Goal: Information Seeking & Learning: Learn about a topic

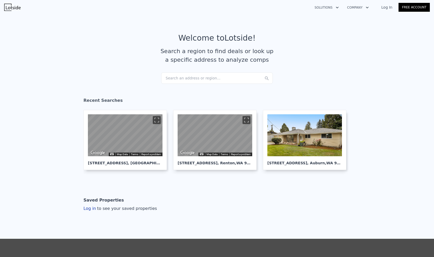
click at [197, 79] on div "Search an address or region..." at bounding box center [217, 77] width 112 height 11
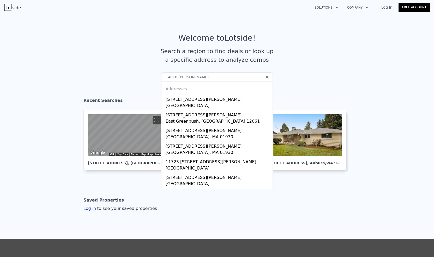
click at [197, 79] on input "14810 [PERSON_NAME]" at bounding box center [217, 76] width 112 height 9
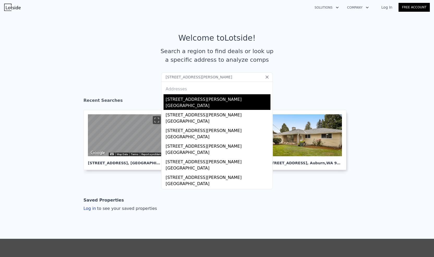
type input "[STREET_ADDRESS][PERSON_NAME]"
click at [226, 103] on div "[GEOGRAPHIC_DATA]" at bounding box center [217, 106] width 105 height 7
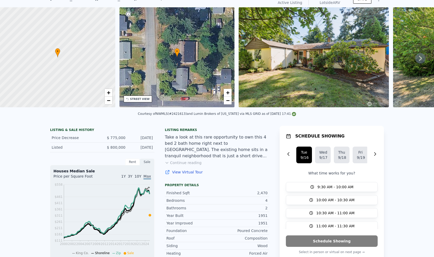
scroll to position [2, 0]
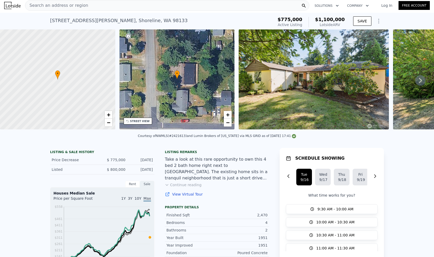
click at [327, 90] on img at bounding box center [313, 79] width 150 height 100
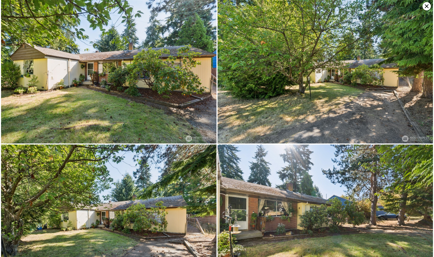
click at [171, 75] on img at bounding box center [108, 72] width 215 height 144
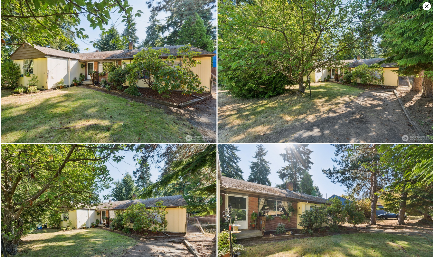
scroll to position [0, 0]
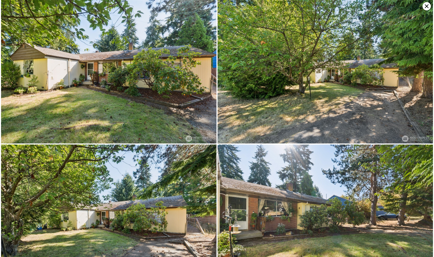
click at [427, 7] on icon at bounding box center [426, 6] width 4 height 4
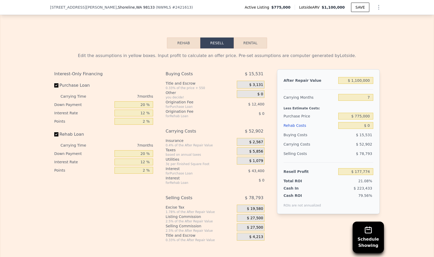
scroll to position [782, 0]
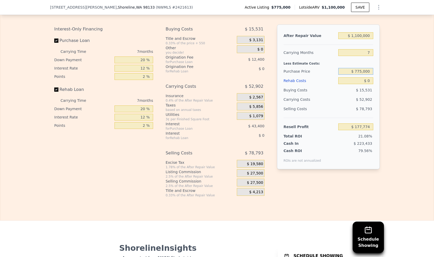
click at [360, 75] on input "$ 775,000" at bounding box center [355, 71] width 35 height 7
type input "$ 720,000"
click at [398, 72] on div "Edit the assumptions in yellow boxes. Input profit to calculate an offer price.…" at bounding box center [216, 101] width 433 height 194
type input "$ 236,917"
drag, startPoint x: 365, startPoint y: 86, endPoint x: 368, endPoint y: 86, distance: 3.1
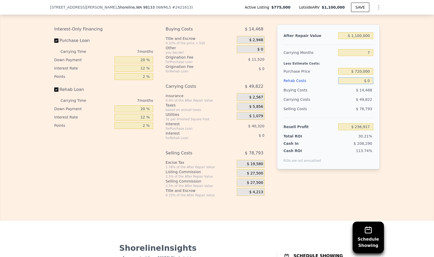
click at [368, 84] on input "$ 0" at bounding box center [355, 80] width 35 height 7
type input "$ 1"
type input "$ 236,916"
type input "$ 17"
type input "$ 236,900"
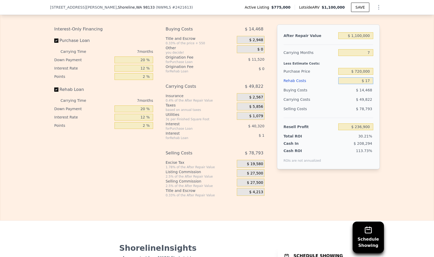
type input "$ 170"
type input "$ 236,737"
type input "$ 17"
type input "$ 236,900"
type input "$ 1"
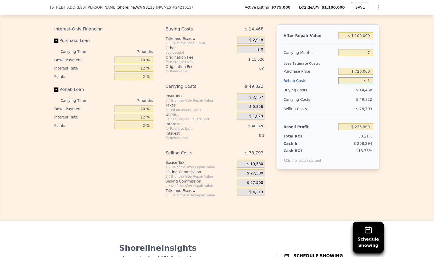
type input "$ 236,916"
type input "$ 150"
type input "$ 236,758"
type input "$ 150"
click at [388, 96] on div "Edit the assumptions in yellow boxes. Input profit to calculate an offer price.…" at bounding box center [216, 101] width 433 height 194
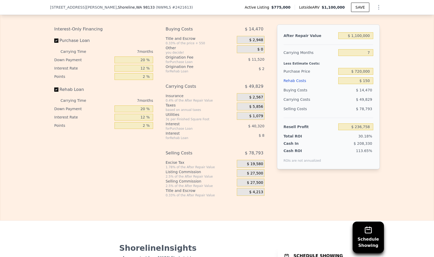
click at [55, 92] on label "Rehab Loan" at bounding box center [83, 89] width 58 height 9
click at [55, 92] on input "Rehab Loan" at bounding box center [56, 90] width 4 height 4
checkbox input "false"
type input "$ 236,767"
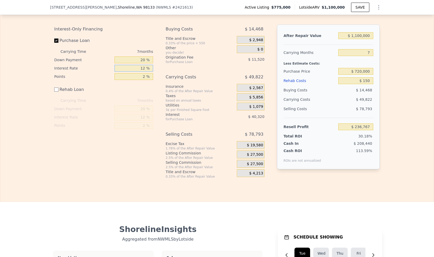
drag, startPoint x: 143, startPoint y: 73, endPoint x: 140, endPoint y: 73, distance: 2.9
click at [140, 72] on input "12 %" at bounding box center [133, 68] width 39 height 7
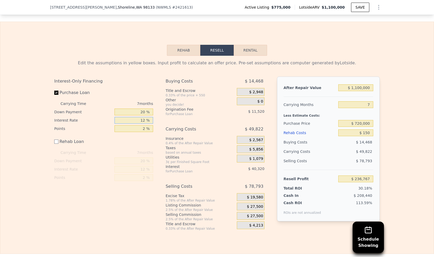
scroll to position [730, 0]
type input "5 %"
type input "$ 260,287"
type input "5 %"
drag, startPoint x: 144, startPoint y: 115, endPoint x: 139, endPoint y: 116, distance: 4.3
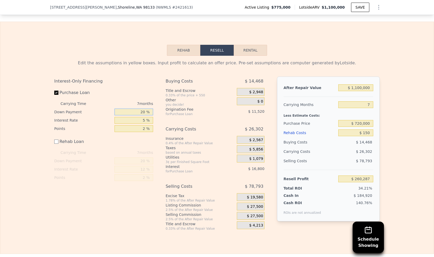
click at [139, 115] on input "20 %" at bounding box center [133, 112] width 39 height 7
type input "1 %"
type input "$ 253,561"
type input "10 %"
type input "$ 256,747"
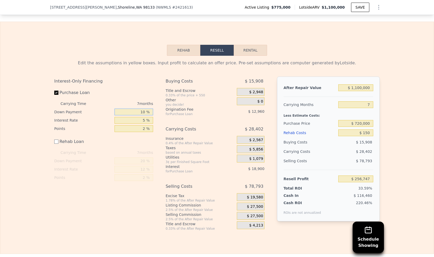
type input "10 %"
click at [395, 65] on div "Edit the assumptions in yellow boxes. Input profit to calculate an offer price.…" at bounding box center [216, 143] width 433 height 175
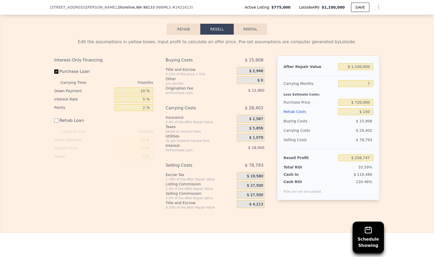
scroll to position [756, 0]
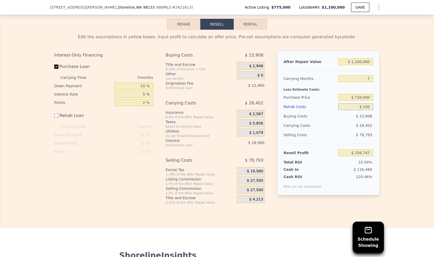
click at [365, 110] on input "$ 150" at bounding box center [355, 106] width 35 height 7
type input "$ 10"
type input "$ 256,887"
type input "$ 170"
type input "$ 256,727"
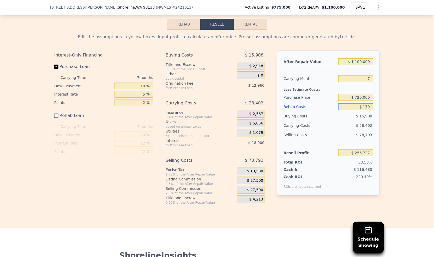
type input "$ 1,700"
type input "$ 255,197"
type input "$ 17,000"
type input "$ 239,897"
type input "$ 170,000"
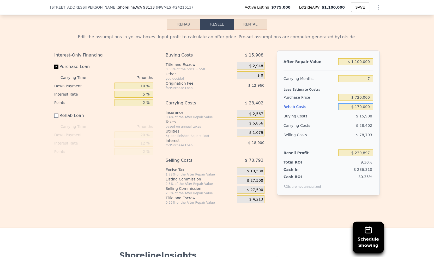
type input "$ 86,897"
type input "$ 170,000"
click at [358, 65] on input "$ 1,100,000" at bounding box center [355, 61] width 35 height 7
type input "$ 1,150,000"
type input "$ 133,224"
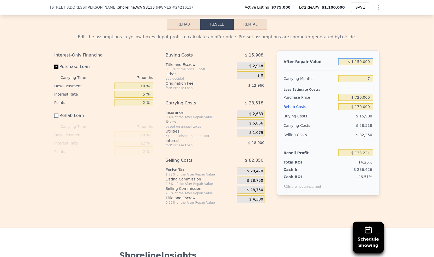
type input "$ 110,000"
type input "-$ 830,374"
type input "$ 1,160,000"
type input "$ 142,489"
type input "$ 110,000"
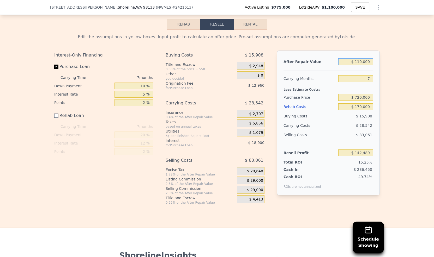
type input "-$ 830,374"
type input "$ 1,160,000"
type input "$ 142,489"
type input "$ 116,000"
type input "-$ 824,815"
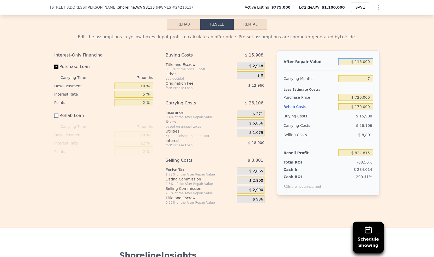
type input "$ 1,165,000"
type input "$ 147,123"
type input "$ 116,000"
type input "-$ 824,815"
type input "$ 1,168,000"
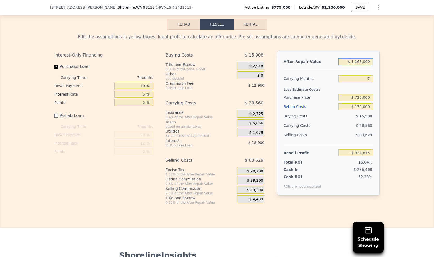
type input "$ 149,903"
type input "$ 116,000"
type input "-$ 824,815"
type input "$ 1,169,000"
type input "$ 150,828"
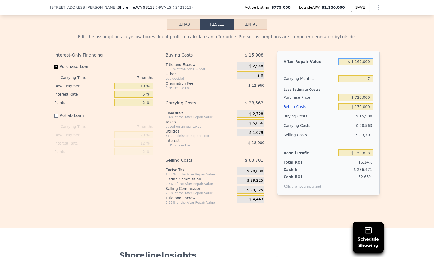
type input "$ 1,169,000"
click at [403, 131] on div "Edit the assumptions in yellow boxes. Input profit to calculate an offer price.…" at bounding box center [216, 117] width 433 height 175
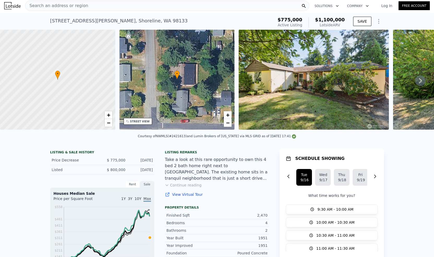
scroll to position [0, 0]
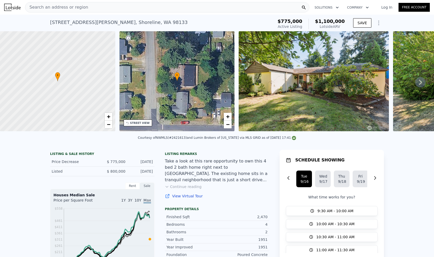
click at [304, 77] on img at bounding box center [313, 81] width 150 height 100
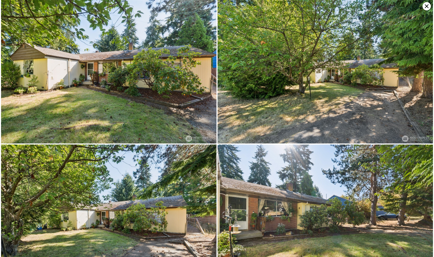
click at [149, 93] on img at bounding box center [108, 72] width 215 height 144
click at [332, 91] on img at bounding box center [324, 72] width 215 height 144
click at [426, 7] on icon at bounding box center [426, 6] width 4 height 4
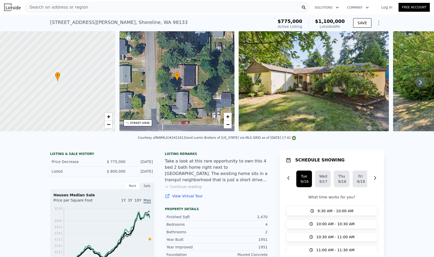
click at [416, 86] on icon at bounding box center [420, 82] width 10 height 10
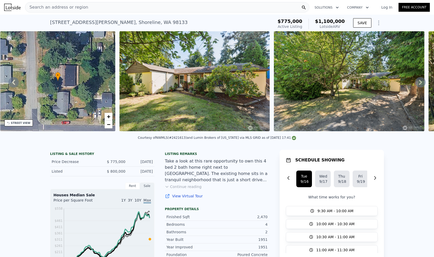
click at [416, 86] on icon at bounding box center [420, 82] width 10 height 10
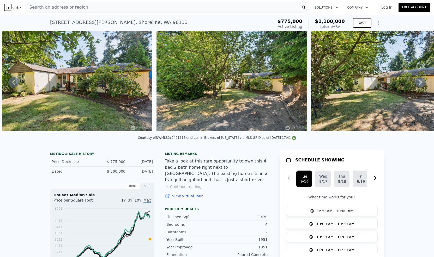
click at [416, 86] on icon at bounding box center [420, 82] width 10 height 10
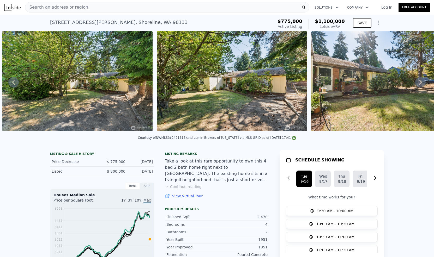
click at [416, 86] on icon at bounding box center [420, 82] width 10 height 10
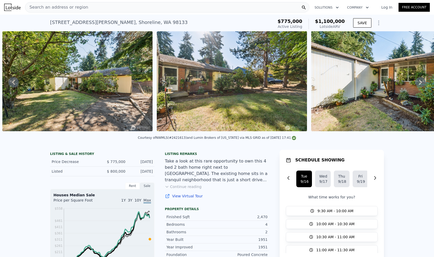
click at [416, 86] on icon at bounding box center [420, 82] width 10 height 10
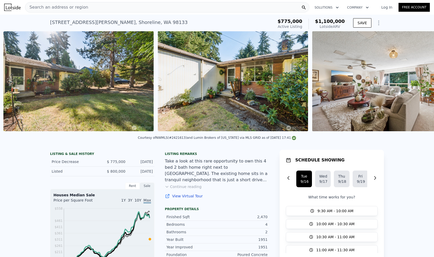
scroll to position [0, 701]
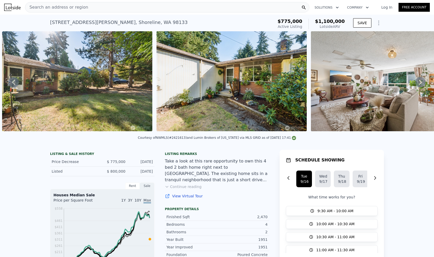
click at [416, 86] on icon at bounding box center [420, 82] width 10 height 10
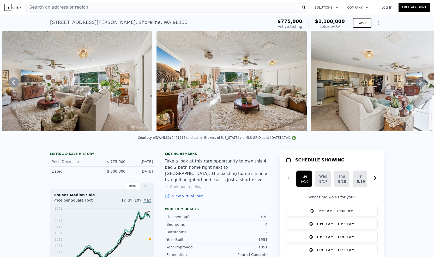
click at [416, 86] on icon at bounding box center [420, 82] width 10 height 10
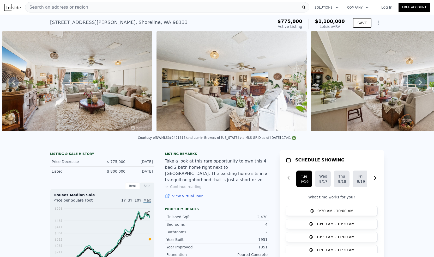
click at [416, 86] on icon at bounding box center [420, 82] width 10 height 10
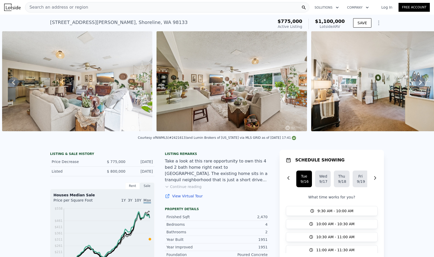
click at [416, 86] on icon at bounding box center [420, 82] width 10 height 10
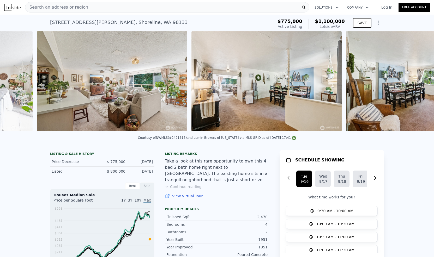
scroll to position [0, 1473]
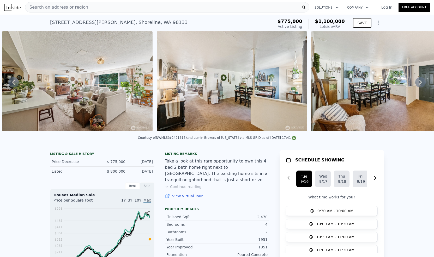
click at [416, 86] on icon at bounding box center [420, 82] width 10 height 10
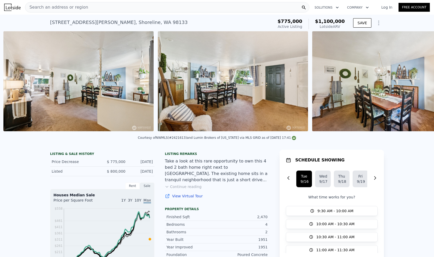
scroll to position [0, 1627]
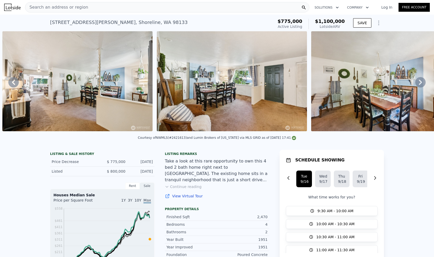
click at [416, 86] on icon at bounding box center [420, 82] width 10 height 10
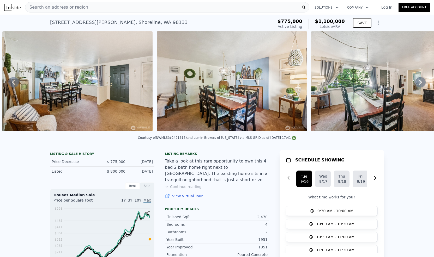
click at [416, 86] on icon at bounding box center [420, 82] width 10 height 10
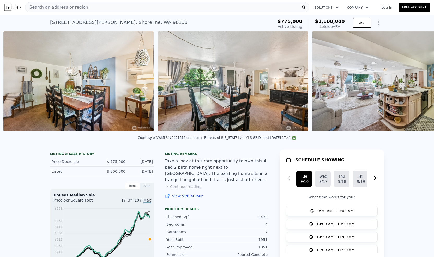
scroll to position [0, 1936]
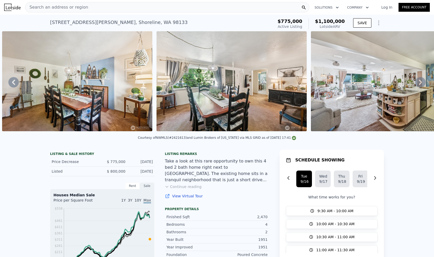
click at [416, 86] on div "• + − • + − STREET VIEW Loading... SATELLITE VIEW" at bounding box center [217, 82] width 434 height 102
click at [416, 86] on icon at bounding box center [420, 82] width 10 height 10
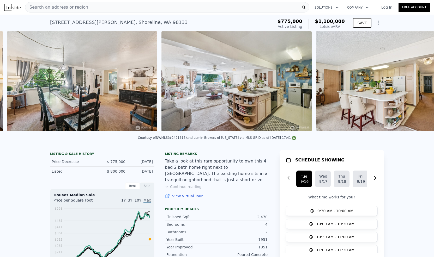
scroll to position [0, 2090]
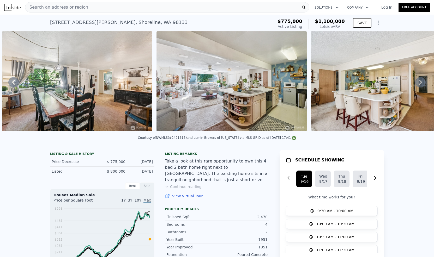
click at [418, 83] on icon at bounding box center [420, 82] width 10 height 10
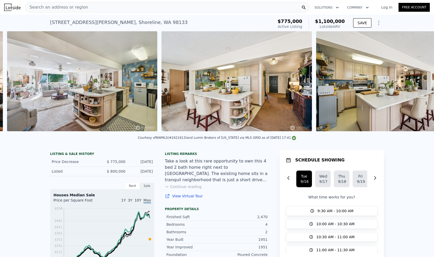
scroll to position [0, 2244]
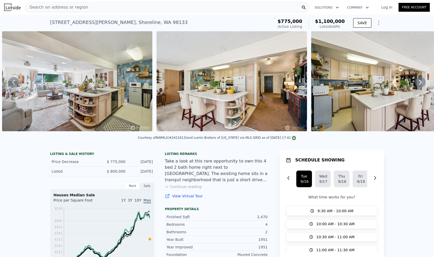
click at [418, 83] on icon at bounding box center [420, 82] width 10 height 10
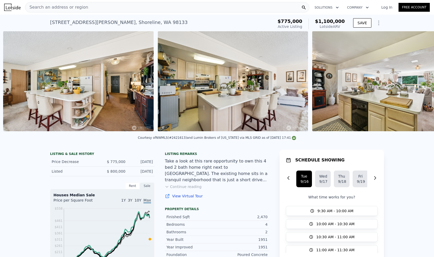
scroll to position [0, 2399]
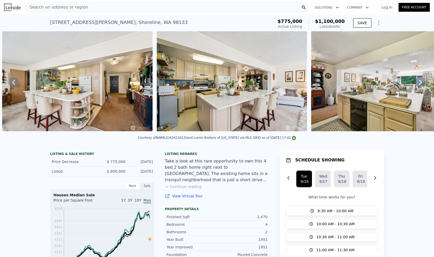
click at [418, 83] on icon at bounding box center [420, 82] width 10 height 10
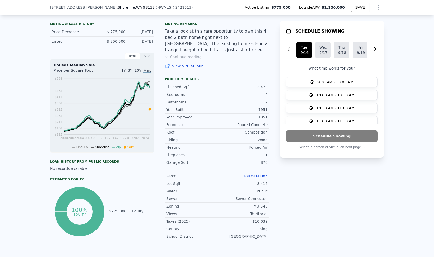
scroll to position [76, 0]
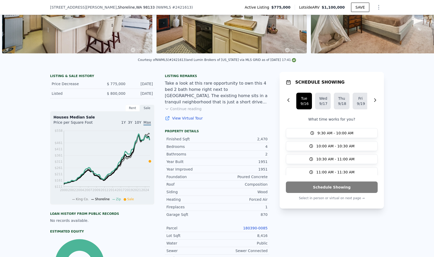
drag, startPoint x: 127, startPoint y: 96, endPoint x: 155, endPoint y: 96, distance: 28.4
click at [155, 96] on div "LISTING & SALE HISTORY Price Decrease $ 775,000 [DATE] Listed $ 800,000 [DATE] …" at bounding box center [159, 184] width 219 height 225
drag, startPoint x: 155, startPoint y: 96, endPoint x: 151, endPoint y: 88, distance: 8.9
click at [151, 88] on div "Price Decrease $ 775,000 [DATE]" at bounding box center [102, 84] width 104 height 10
drag, startPoint x: 151, startPoint y: 88, endPoint x: 128, endPoint y: 88, distance: 23.2
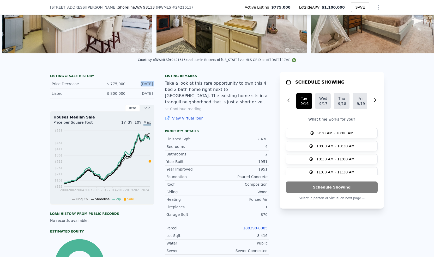
click at [128, 88] on div "Price Decrease $ 775,000 [DATE]" at bounding box center [102, 84] width 104 height 10
drag, startPoint x: 128, startPoint y: 88, endPoint x: 109, endPoint y: 64, distance: 30.3
click at [109, 64] on div "Courtesy of NWMLS (#2421613) and Lumin Brokers of [US_STATE] via MLS GRID as of…" at bounding box center [217, 61] width 434 height 13
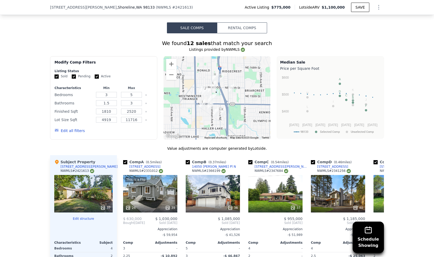
scroll to position [389, 0]
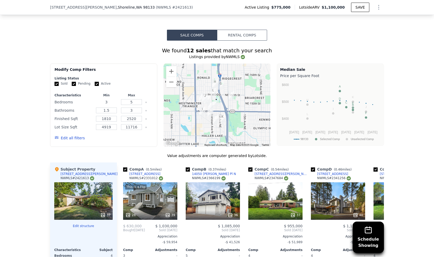
drag, startPoint x: 108, startPoint y: 104, endPoint x: 100, endPoint y: 103, distance: 8.4
click at [100, 103] on input "3" at bounding box center [106, 102] width 21 height 6
type input "6"
click at [127, 103] on input "5" at bounding box center [131, 102] width 21 height 6
type input "8"
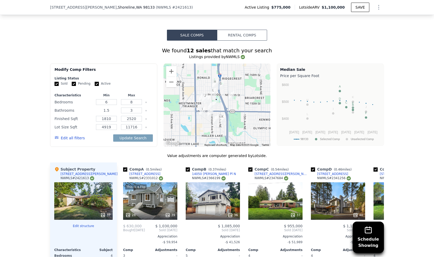
click at [107, 112] on input "1.5" at bounding box center [106, 111] width 21 height 6
drag, startPoint x: 107, startPoint y: 112, endPoint x: 98, endPoint y: 112, distance: 9.4
click at [98, 112] on input "1.5" at bounding box center [106, 111] width 21 height 6
click at [136, 113] on input "3" at bounding box center [131, 111] width 21 height 6
drag, startPoint x: 136, startPoint y: 113, endPoint x: 130, endPoint y: 112, distance: 6.0
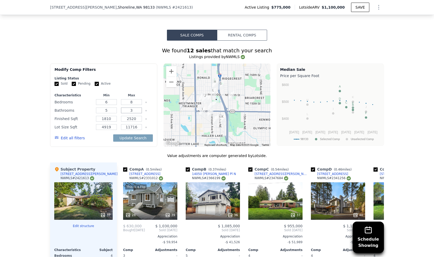
click at [130, 112] on input "3" at bounding box center [131, 111] width 21 height 6
drag, startPoint x: 111, startPoint y: 112, endPoint x: 103, endPoint y: 113, distance: 7.8
click at [103, 113] on input "5" at bounding box center [106, 111] width 21 height 6
type input "3"
drag, startPoint x: 136, startPoint y: 113, endPoint x: 127, endPoint y: 113, distance: 8.4
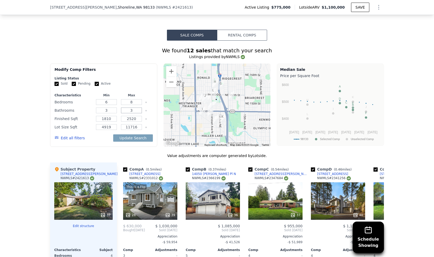
click at [127, 113] on input "3" at bounding box center [131, 111] width 21 height 6
type input "5"
click at [128, 140] on button "Update Search" at bounding box center [132, 137] width 39 height 7
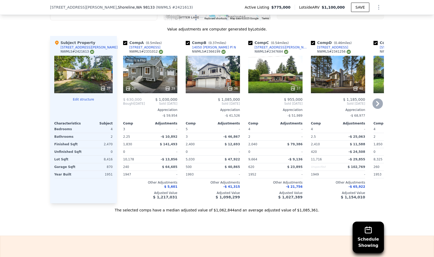
scroll to position [519, 0]
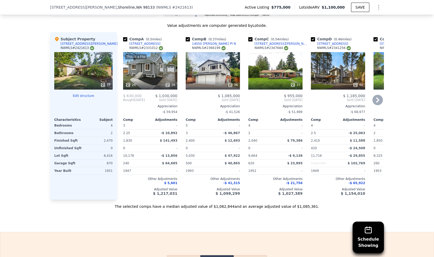
click at [377, 104] on icon at bounding box center [377, 100] width 10 height 10
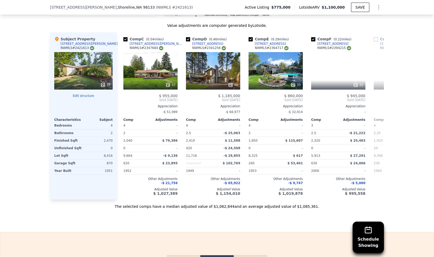
scroll to position [0, 125]
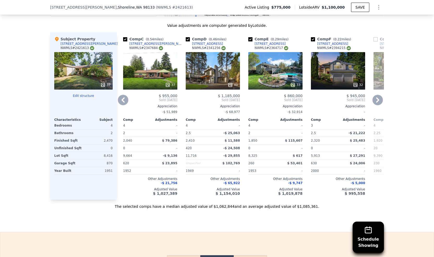
click at [377, 104] on icon at bounding box center [377, 100] width 10 height 10
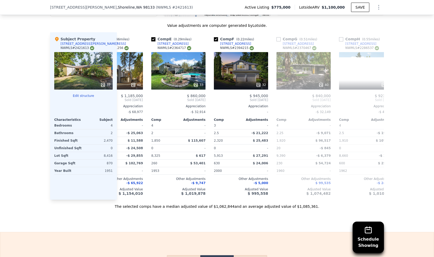
scroll to position [0, 250]
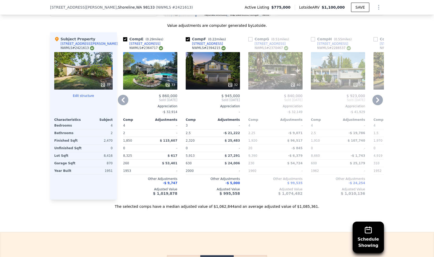
click at [377, 104] on icon at bounding box center [377, 100] width 10 height 10
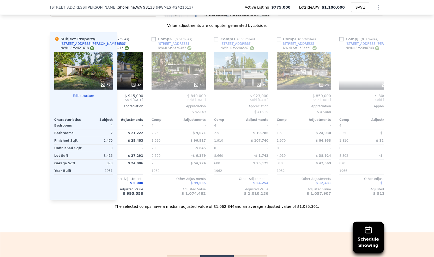
scroll to position [0, 375]
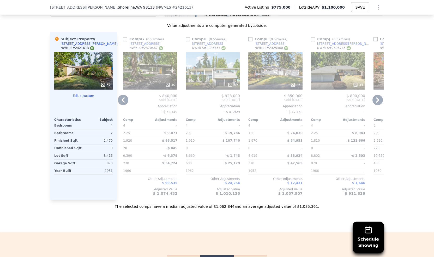
click at [377, 104] on icon at bounding box center [377, 100] width 10 height 10
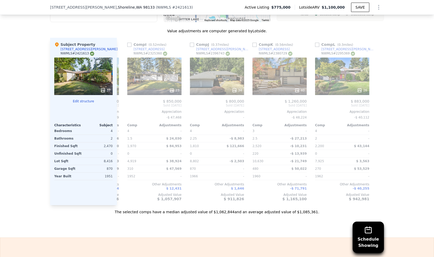
scroll to position [493, 0]
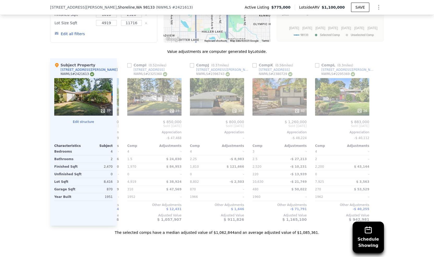
click at [85, 102] on div "37" at bounding box center [83, 97] width 58 height 38
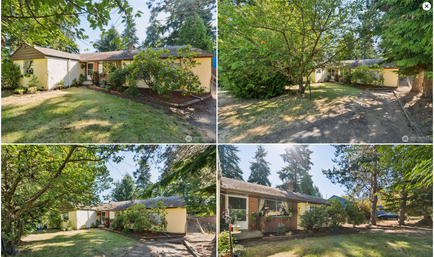
click at [124, 96] on img at bounding box center [108, 72] width 215 height 144
click at [351, 89] on img at bounding box center [324, 72] width 215 height 144
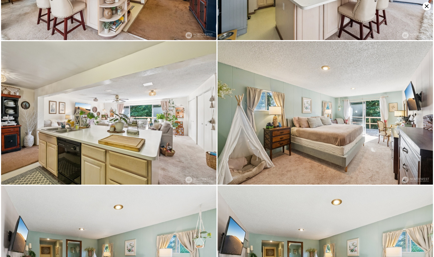
scroll to position [1145, 0]
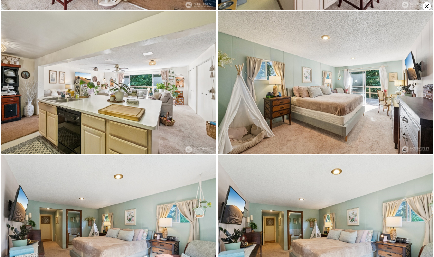
click at [425, 7] on icon at bounding box center [426, 6] width 8 height 8
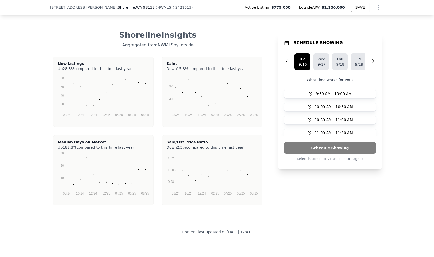
scroll to position [988, 0]
